Goal: Check status: Check status

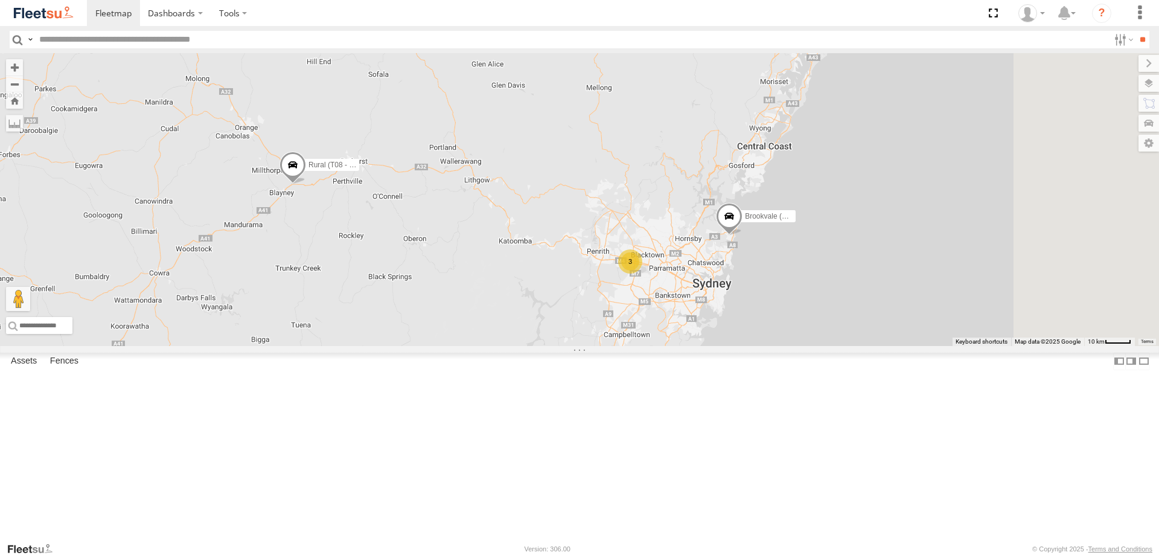
drag, startPoint x: 534, startPoint y: 127, endPoint x: 442, endPoint y: 290, distance: 187.1
click at [450, 346] on div "Brookvale (T10 - [PERSON_NAME]) Rural (T08 - [PERSON_NAME]) Revesby (T07 - [PER…" at bounding box center [579, 199] width 1159 height 293
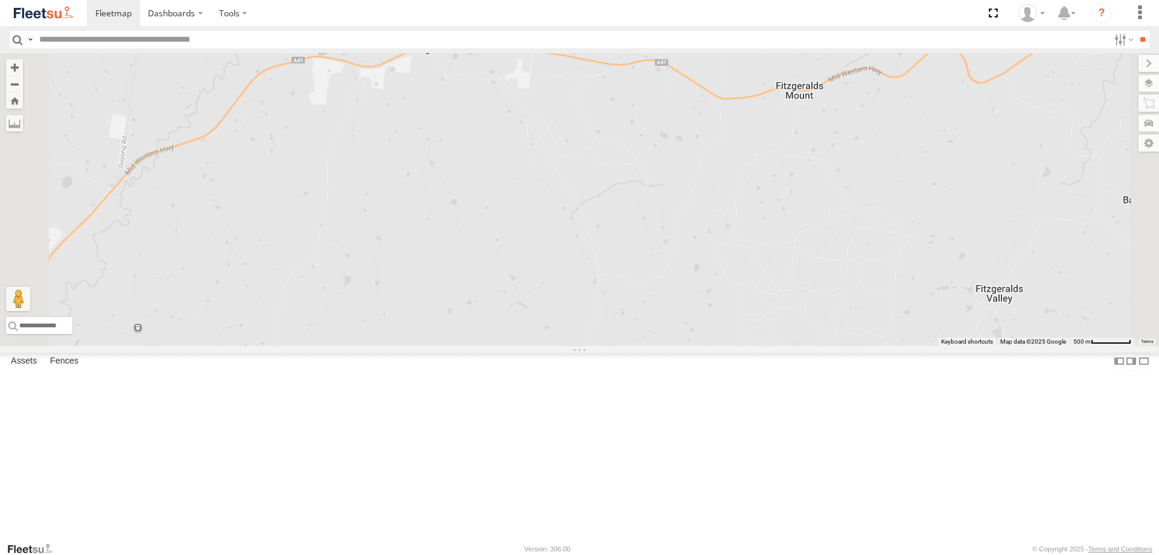
click at [333, 56] on span at bounding box center [320, 40] width 27 height 33
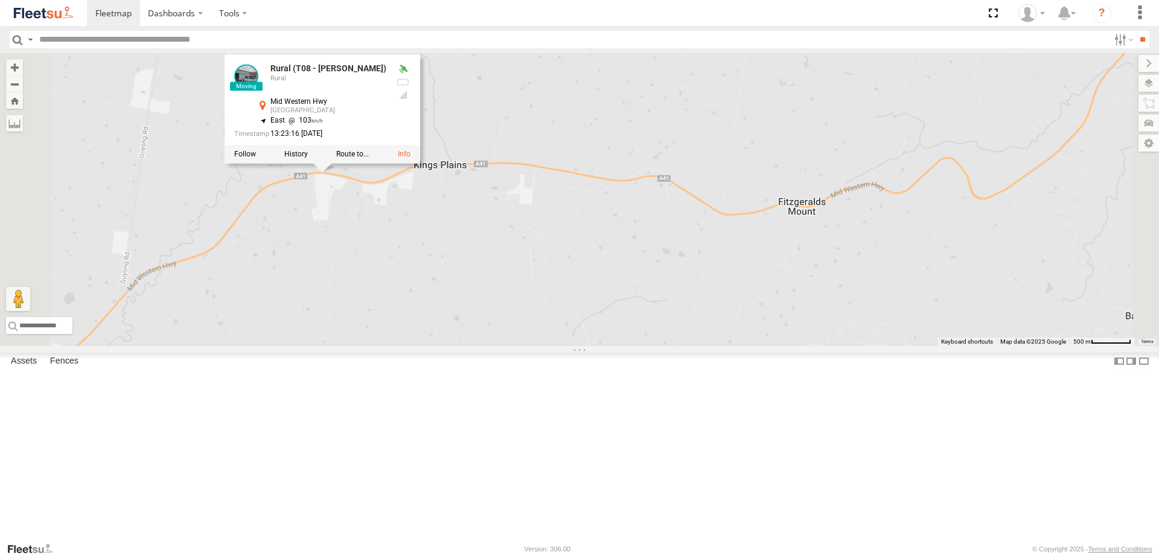
drag, startPoint x: 503, startPoint y: 211, endPoint x: 507, endPoint y: 328, distance: 117.2
click at [507, 328] on div "Brookvale (T10 - [PERSON_NAME]) Rural (T08 - [PERSON_NAME]) Revesby (T07 - [PER…" at bounding box center [579, 199] width 1159 height 293
click at [483, 286] on div "Brookvale (T10 - [PERSON_NAME]) Rural (T08 - [PERSON_NAME]) Revesby (T07 - [PER…" at bounding box center [579, 199] width 1159 height 293
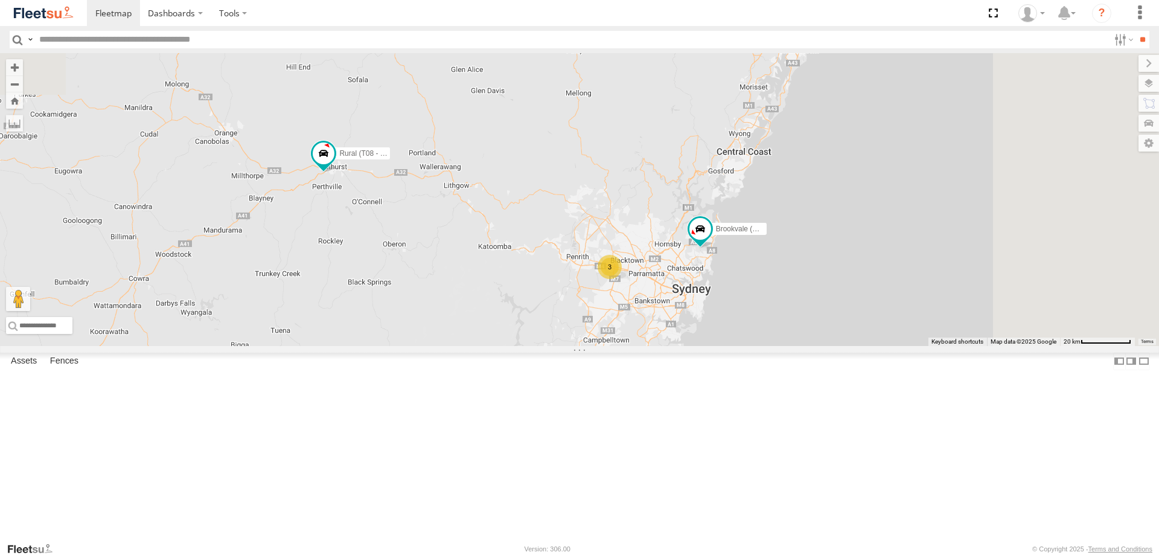
drag, startPoint x: 548, startPoint y: 137, endPoint x: 467, endPoint y: 306, distance: 186.9
click at [469, 314] on div "Brookvale (T10 - [PERSON_NAME]) Rural (T08 - [PERSON_NAME]) 3 Revesby (T07 - [P…" at bounding box center [579, 199] width 1159 height 293
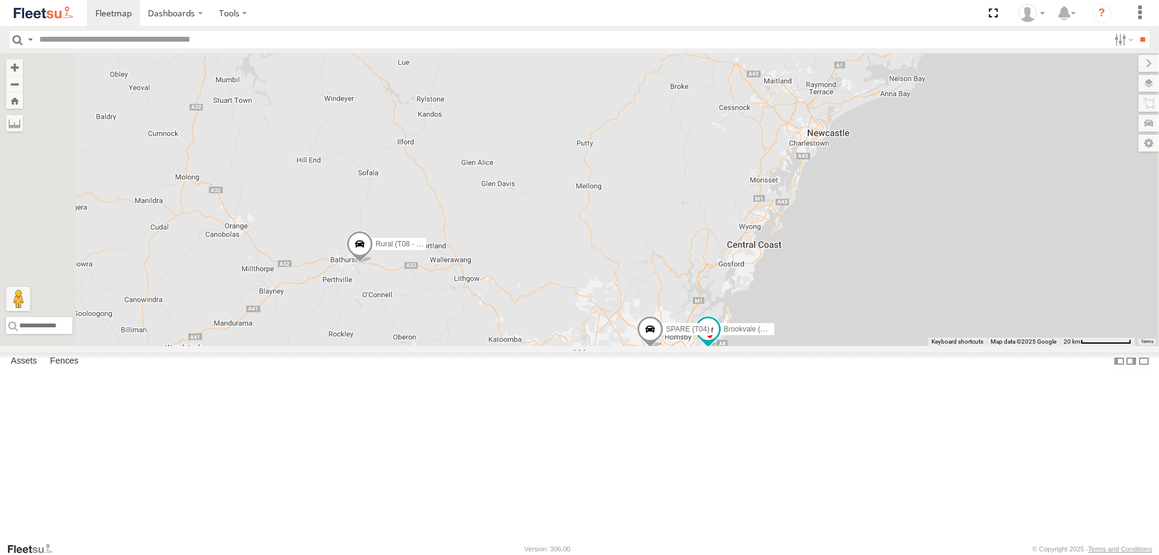
drag, startPoint x: 607, startPoint y: 240, endPoint x: 546, endPoint y: 482, distance: 249.7
click at [564, 346] on div "Brookvale (T10 - Gary) Rural (T08 - Matt) 2 Revesby (T07 - Dave) SPARE (T04)" at bounding box center [579, 199] width 1159 height 293
